Goal: Navigation & Orientation: Find specific page/section

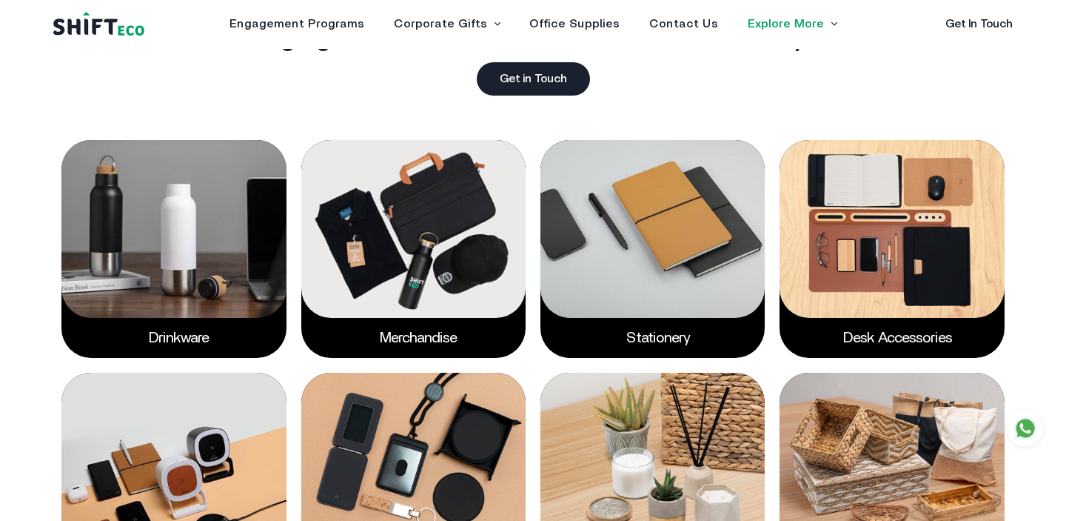
scroll to position [1945, 0]
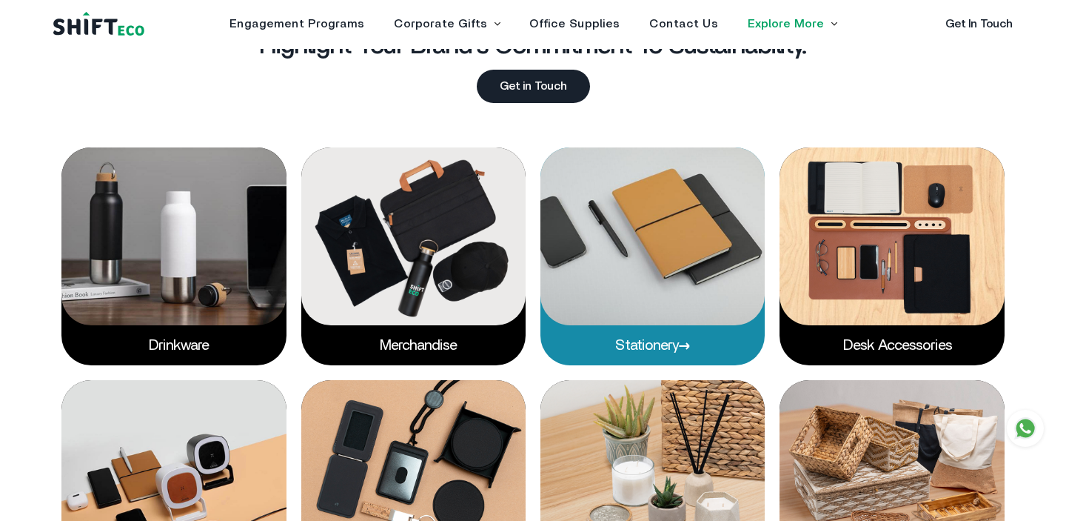
click at [601, 278] on img at bounding box center [653, 236] width 224 height 178
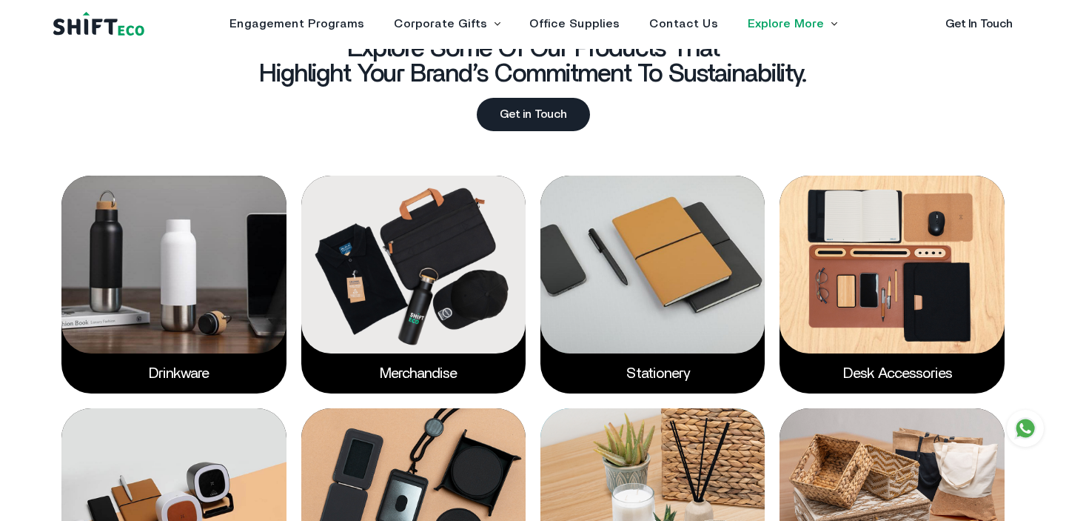
scroll to position [1850, 0]
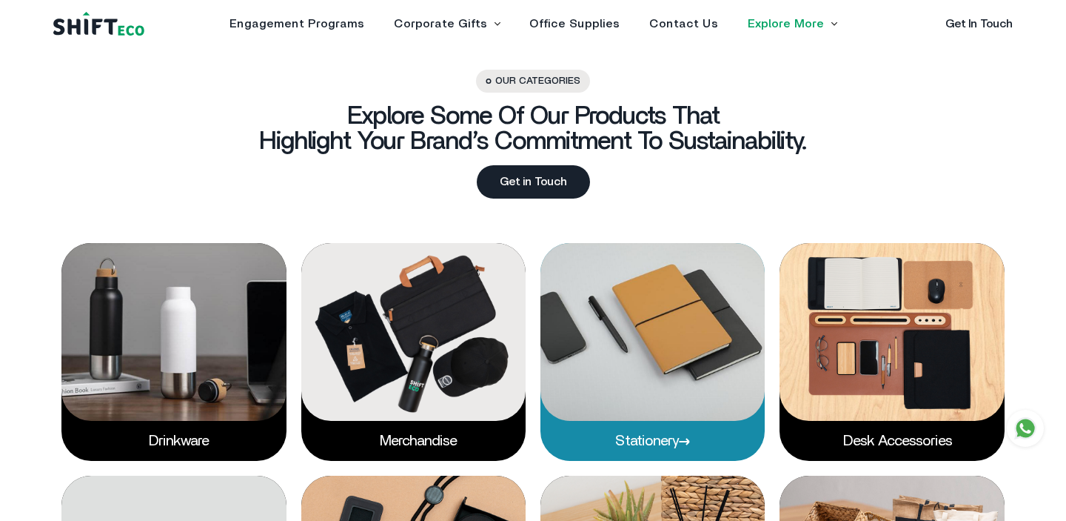
click at [666, 446] on link "Stationery" at bounding box center [653, 440] width 76 height 15
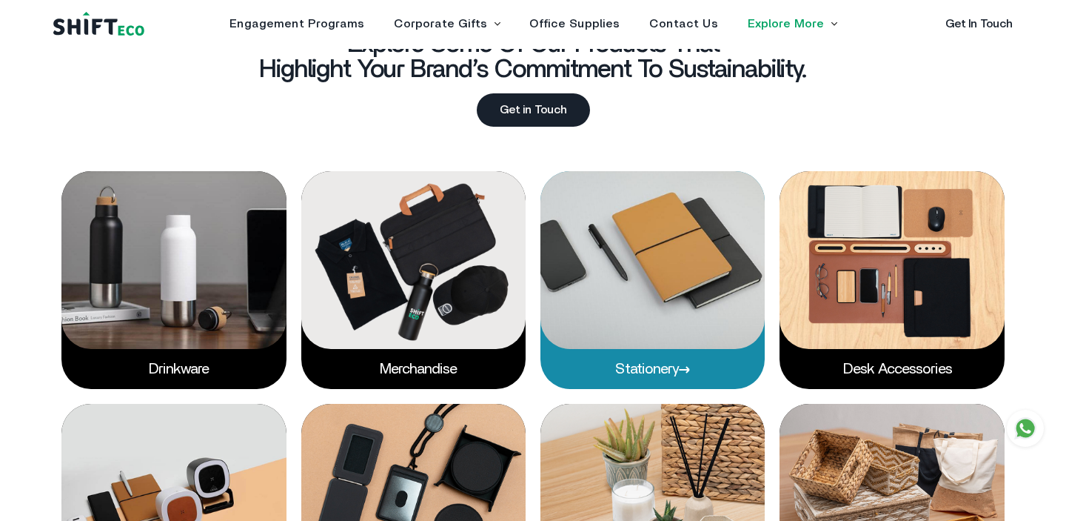
scroll to position [1947, 0]
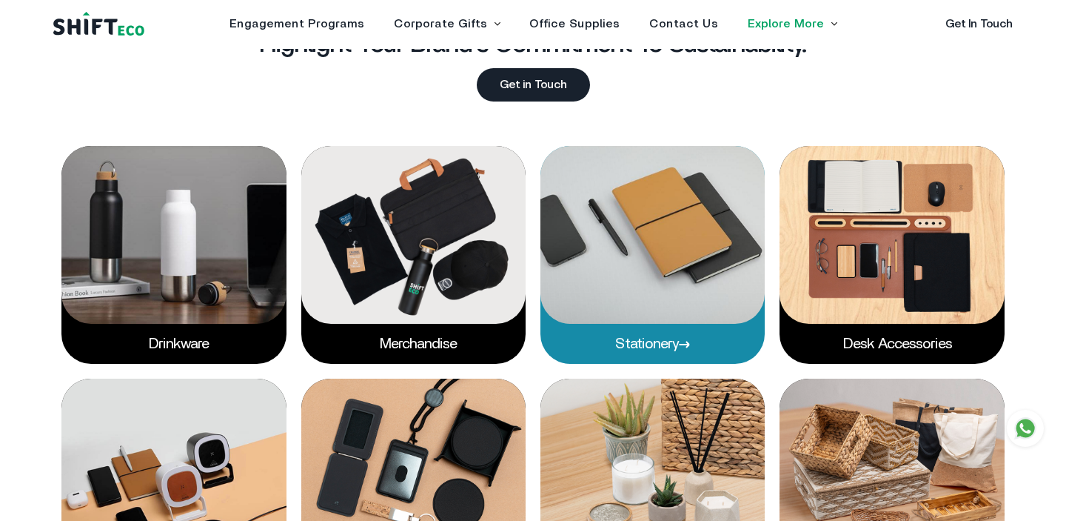
click at [652, 351] on link "Stationery" at bounding box center [653, 343] width 76 height 15
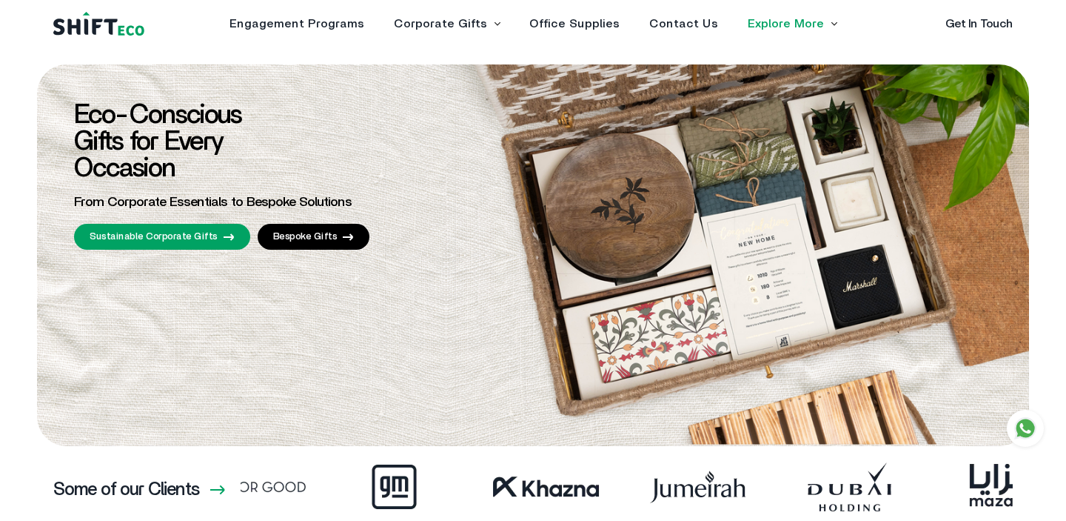
scroll to position [1947, 0]
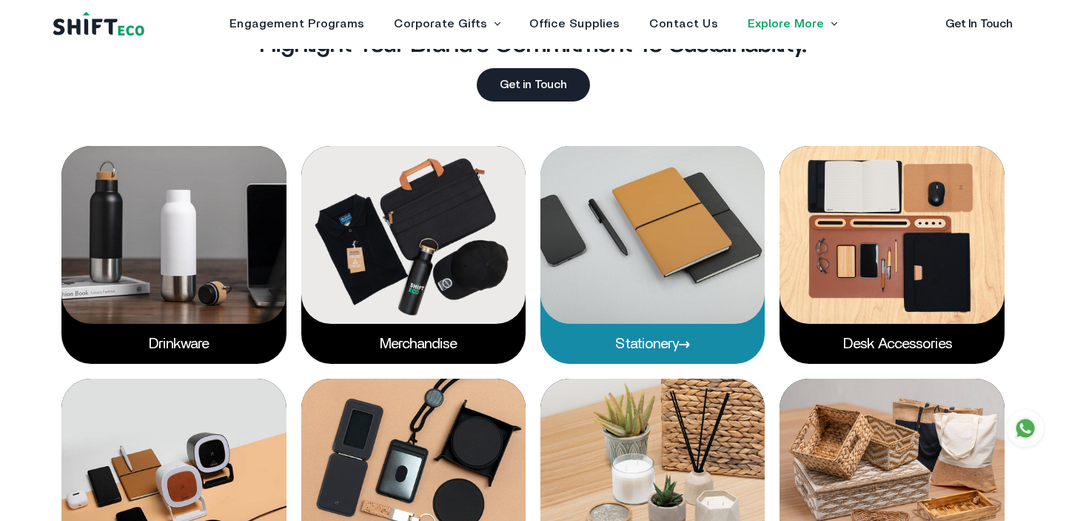
click at [595, 289] on img at bounding box center [653, 235] width 224 height 178
click at [675, 364] on p "Stationery" at bounding box center [653, 344] width 224 height 40
click at [630, 298] on img at bounding box center [653, 235] width 224 height 178
click at [644, 361] on p "Stationery" at bounding box center [653, 344] width 224 height 40
